Goal: Transaction & Acquisition: Book appointment/travel/reservation

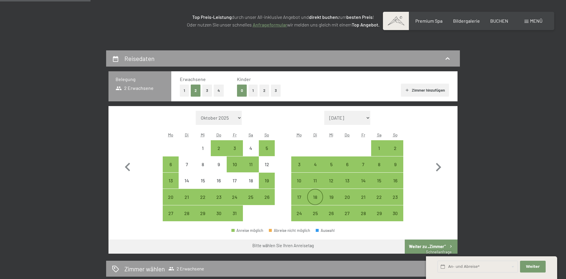
scroll to position [90, 0]
click at [204, 198] on div "22" at bounding box center [202, 202] width 15 height 15
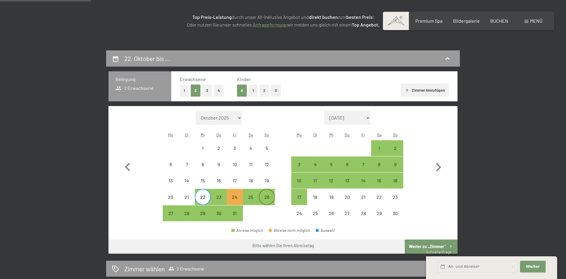
click at [273, 200] on div "26" at bounding box center [266, 202] width 15 height 15
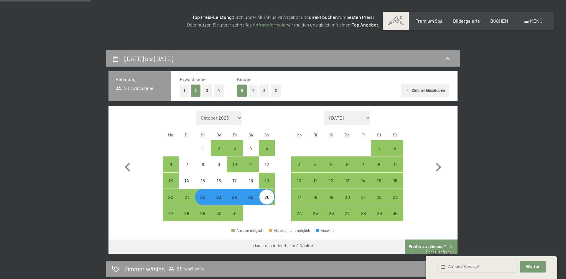
click at [422, 248] on button "Weiter zu „Zimmer“" at bounding box center [430, 246] width 53 height 14
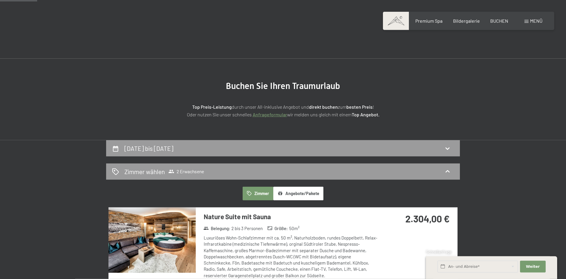
scroll to position [0, 0]
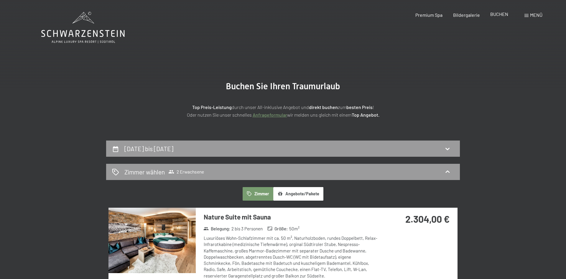
click at [498, 15] on span "BUCHEN" at bounding box center [499, 14] width 18 height 6
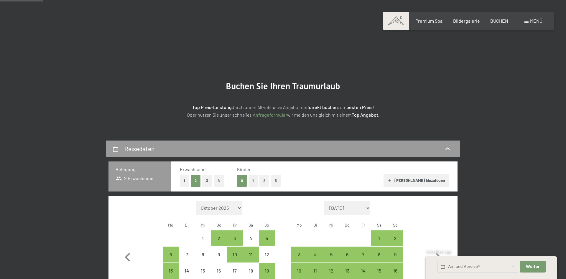
scroll to position [150, 0]
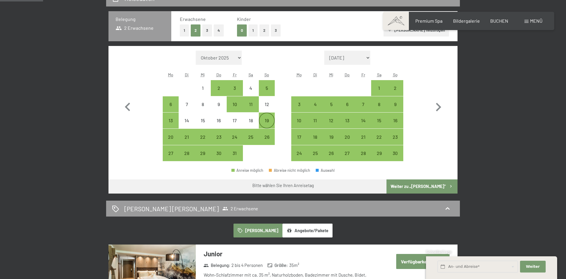
click at [270, 125] on div "19" at bounding box center [266, 125] width 15 height 15
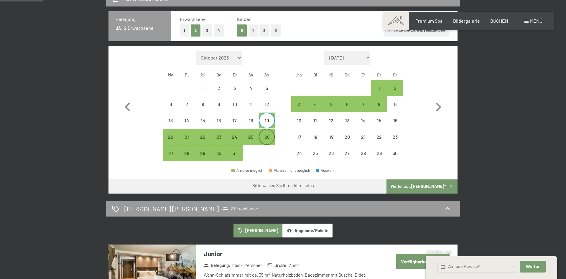
click at [266, 135] on div "26" at bounding box center [266, 142] width 15 height 15
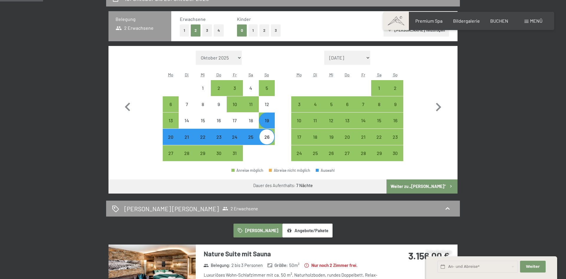
click at [434, 187] on button "Weiter zu „Zimmer“" at bounding box center [421, 186] width 71 height 14
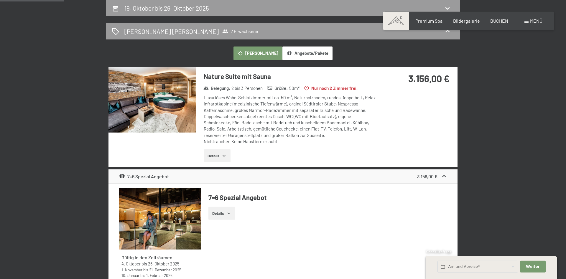
scroll to position [110, 0]
